Goal: Task Accomplishment & Management: Manage account settings

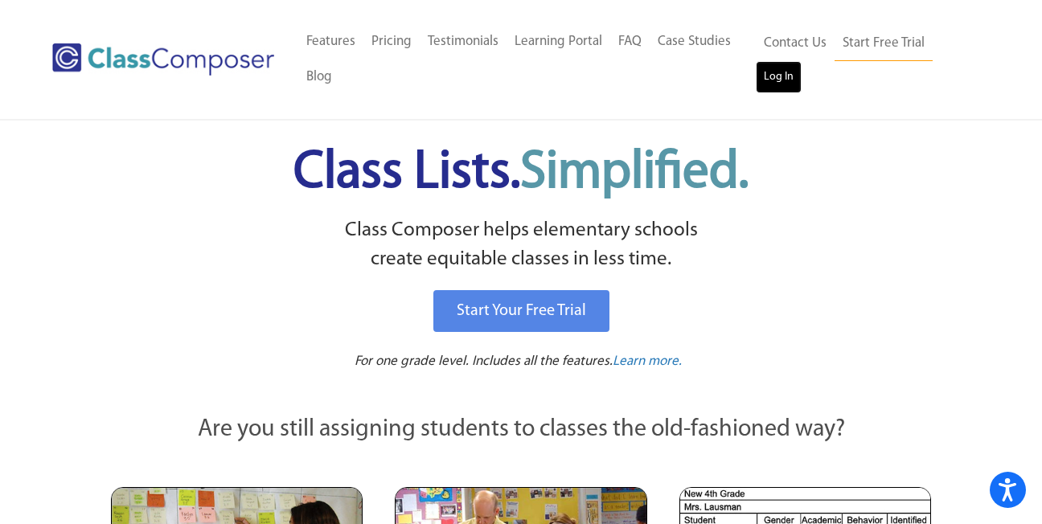
click at [783, 79] on link "Log In" at bounding box center [779, 77] width 46 height 32
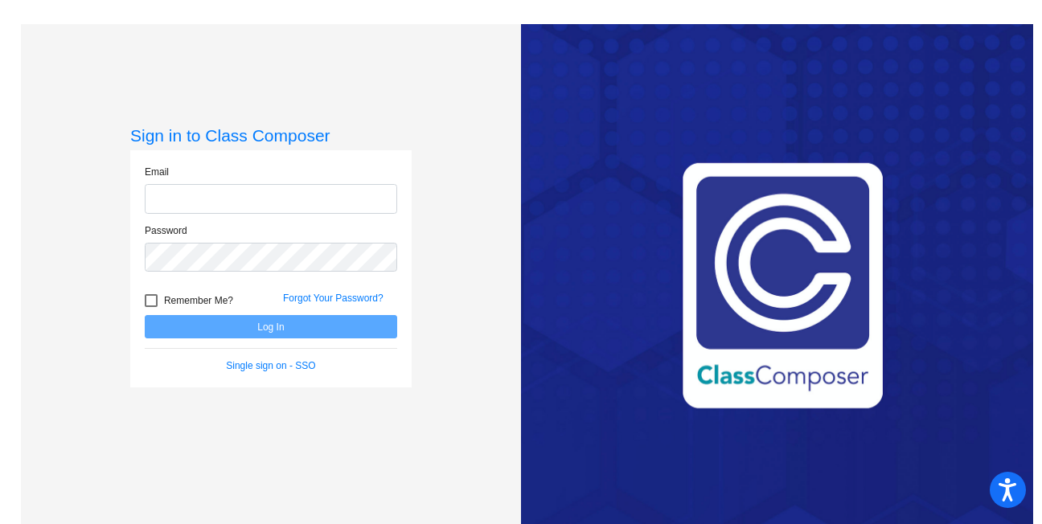
type input "nicholsc@svusd.org"
click at [212, 332] on button "Log In" at bounding box center [271, 326] width 253 height 23
click at [500, 296] on div "Sign in to Class Composer Email nicholsc@svusd.org Password Remember Me? Forgot…" at bounding box center [271, 286] width 500 height 524
click at [309, 296] on link "Forgot Your Password?" at bounding box center [333, 298] width 101 height 11
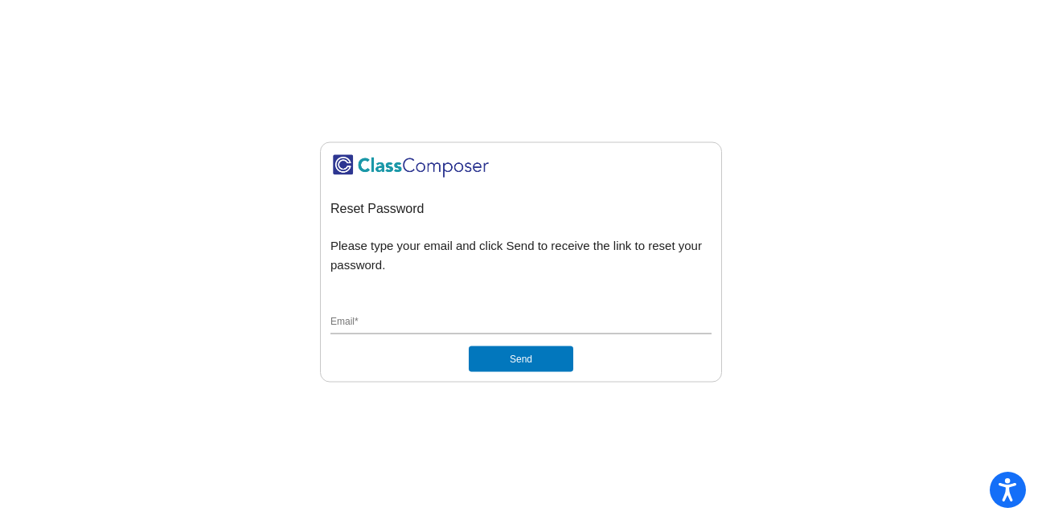
click at [375, 318] on input "Email *" at bounding box center [521, 322] width 381 height 14
click at [491, 352] on button "Send" at bounding box center [521, 359] width 105 height 26
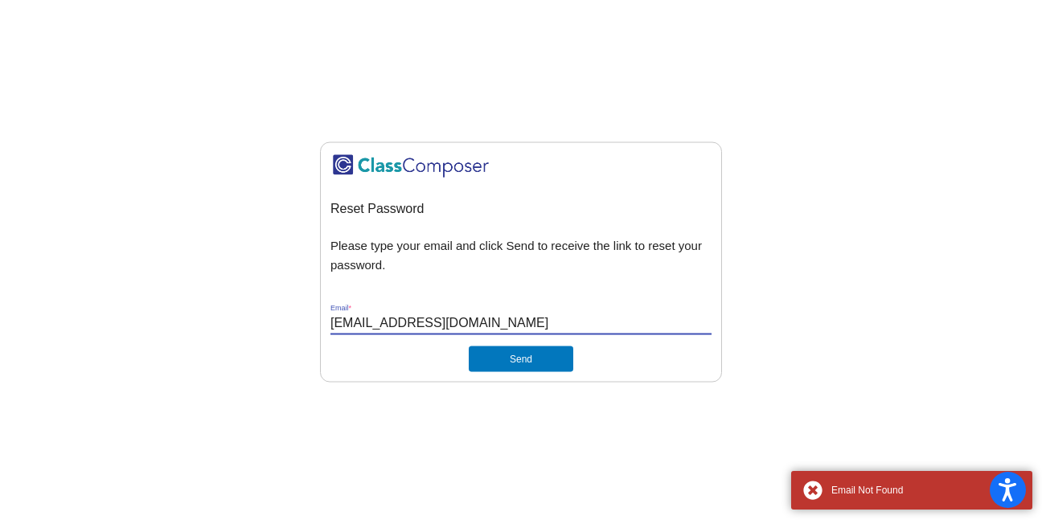
click at [410, 320] on input "nicholsc@svusd.org" at bounding box center [521, 322] width 381 height 14
click at [410, 321] on input "nicholsc@svusd.org" at bounding box center [521, 322] width 381 height 14
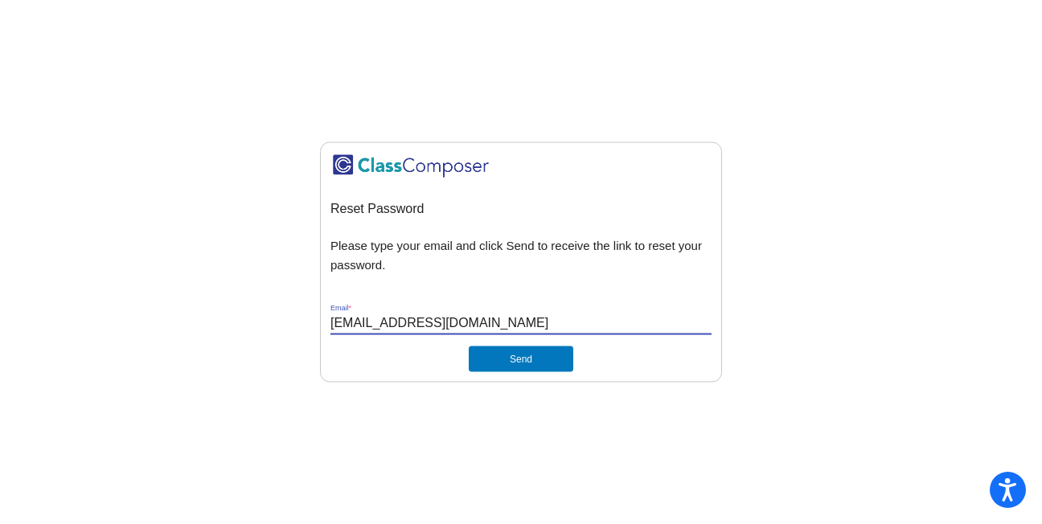
click at [410, 321] on input "nicholsc@svusd.org" at bounding box center [521, 322] width 381 height 14
type input "Carrie.nichols@svusd.org"
click at [469, 346] on button "Send" at bounding box center [521, 359] width 105 height 26
